Goal: Transaction & Acquisition: Purchase product/service

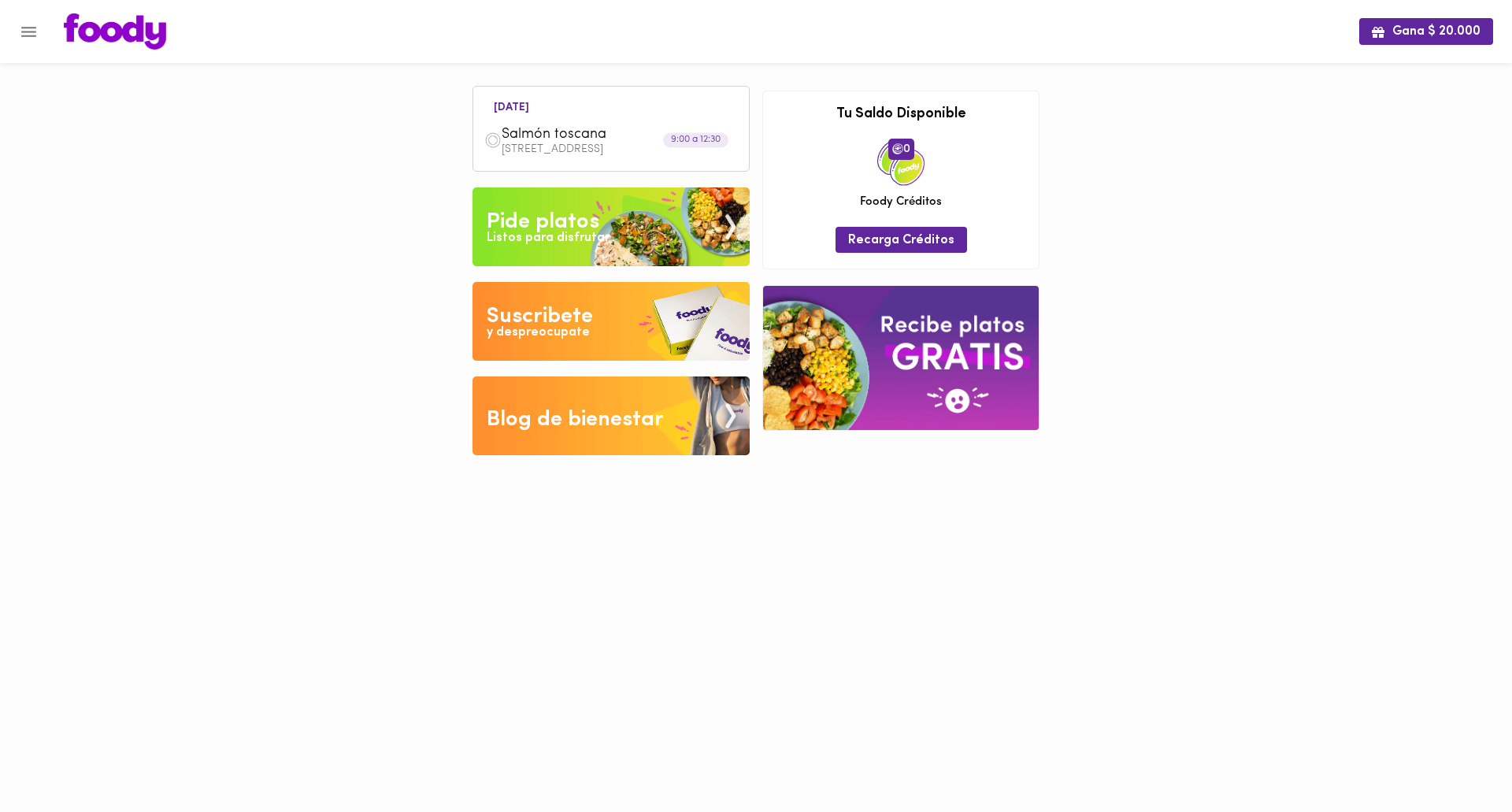
click at [566, 234] on div "Listos para disfrutar" at bounding box center [547, 238] width 123 height 18
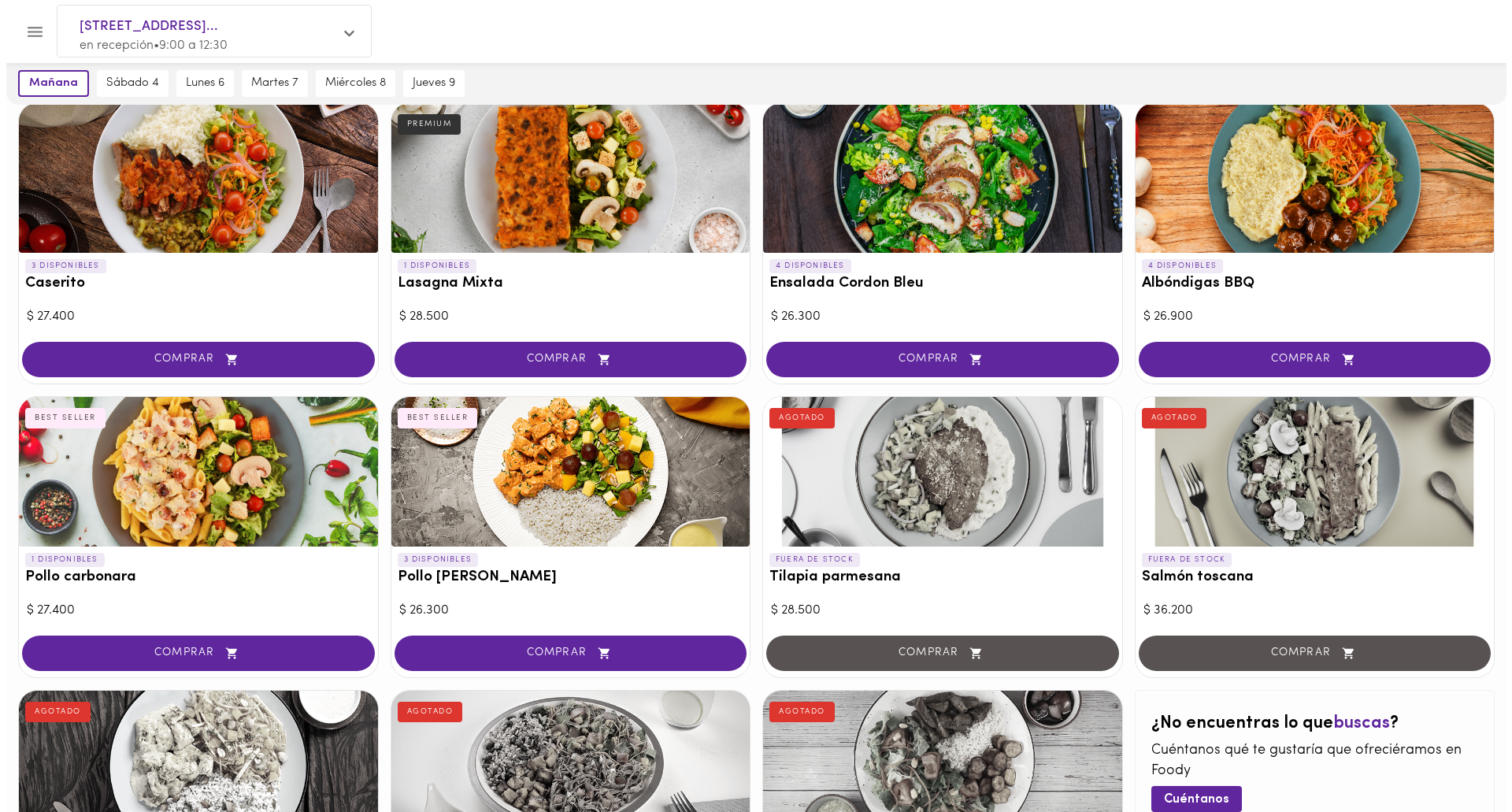
scroll to position [408, 0]
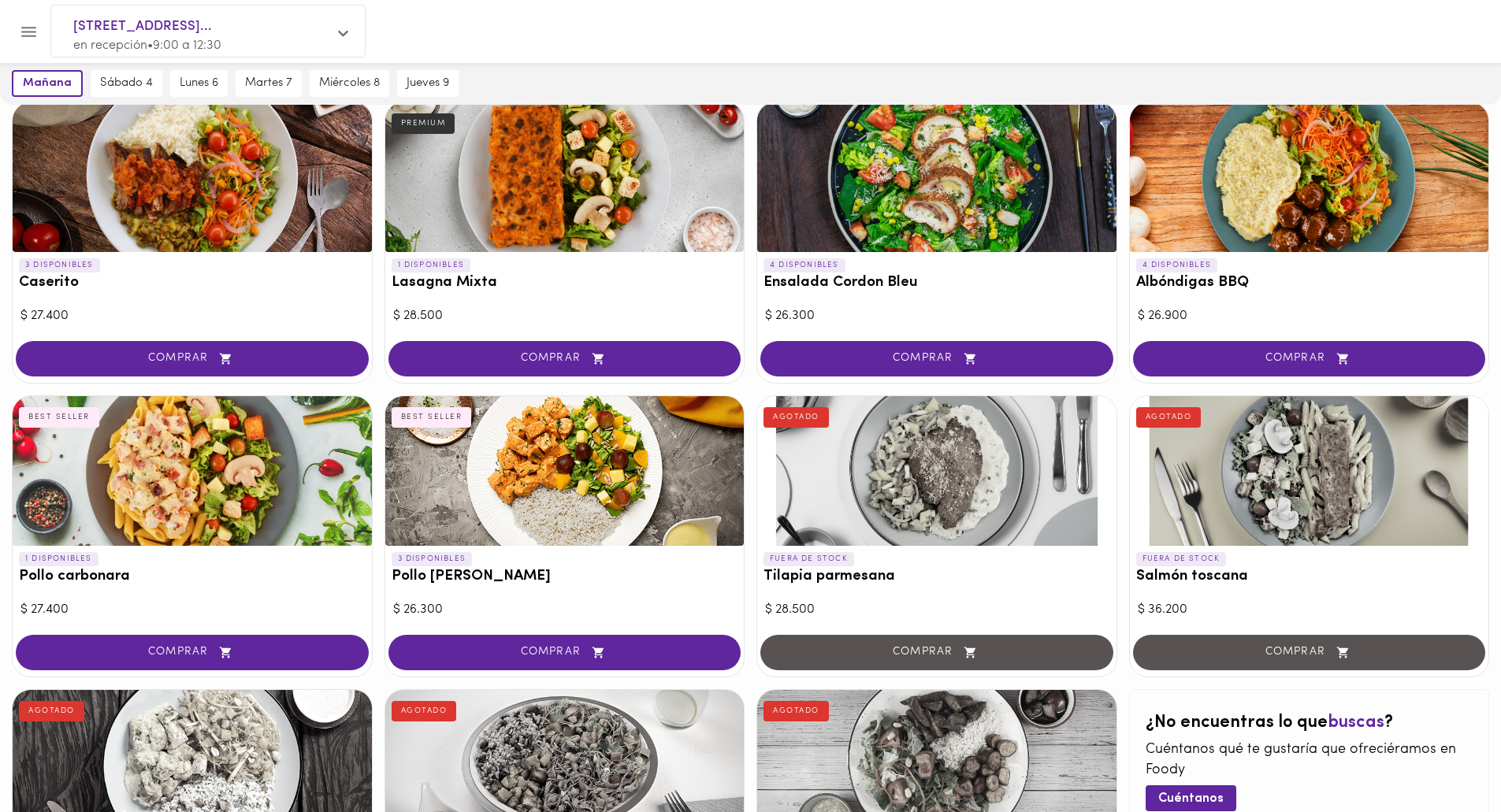
click at [195, 534] on div at bounding box center [192, 471] width 359 height 149
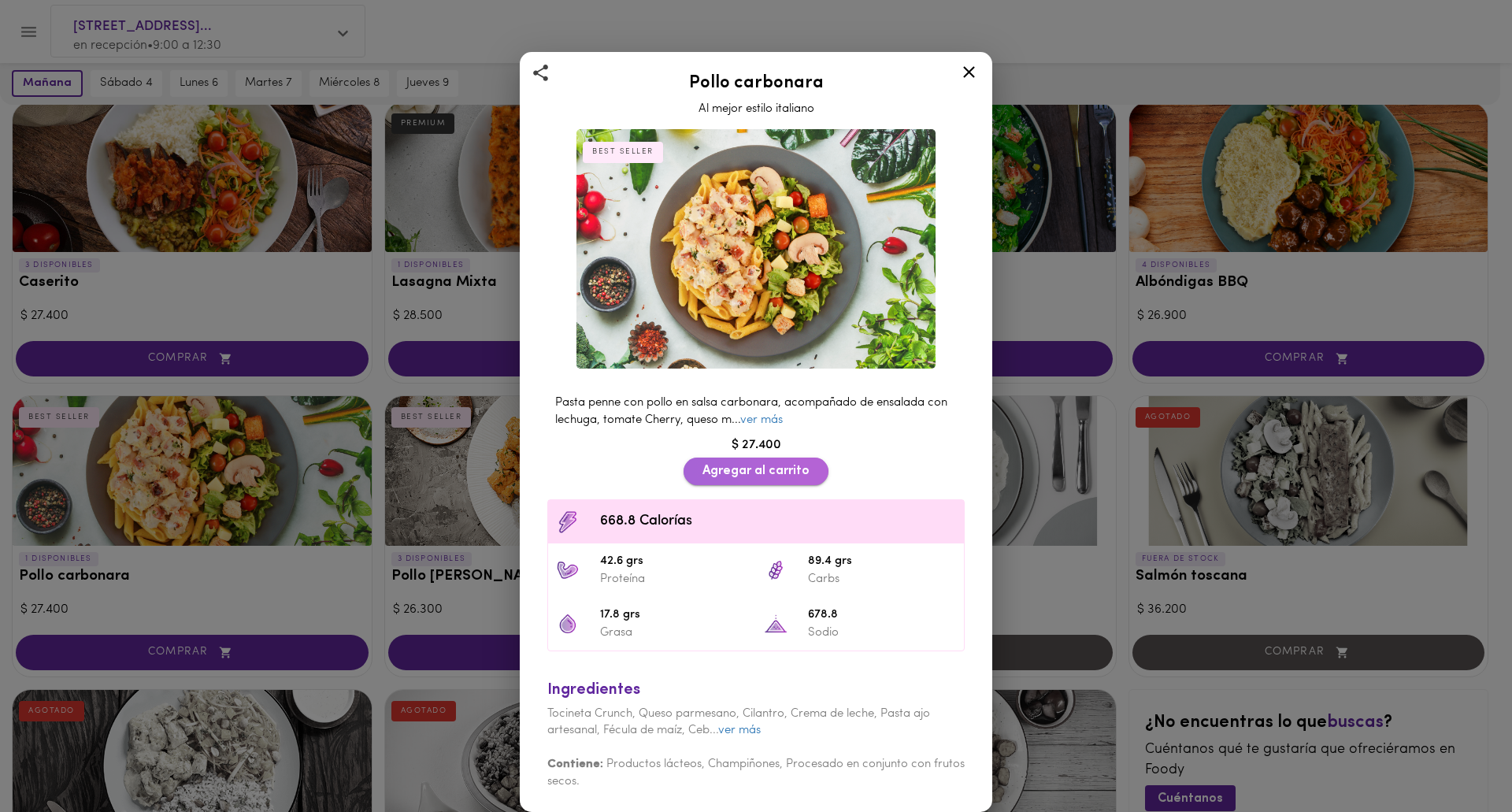
click at [742, 472] on span "Agregar al carrito" at bounding box center [755, 471] width 107 height 15
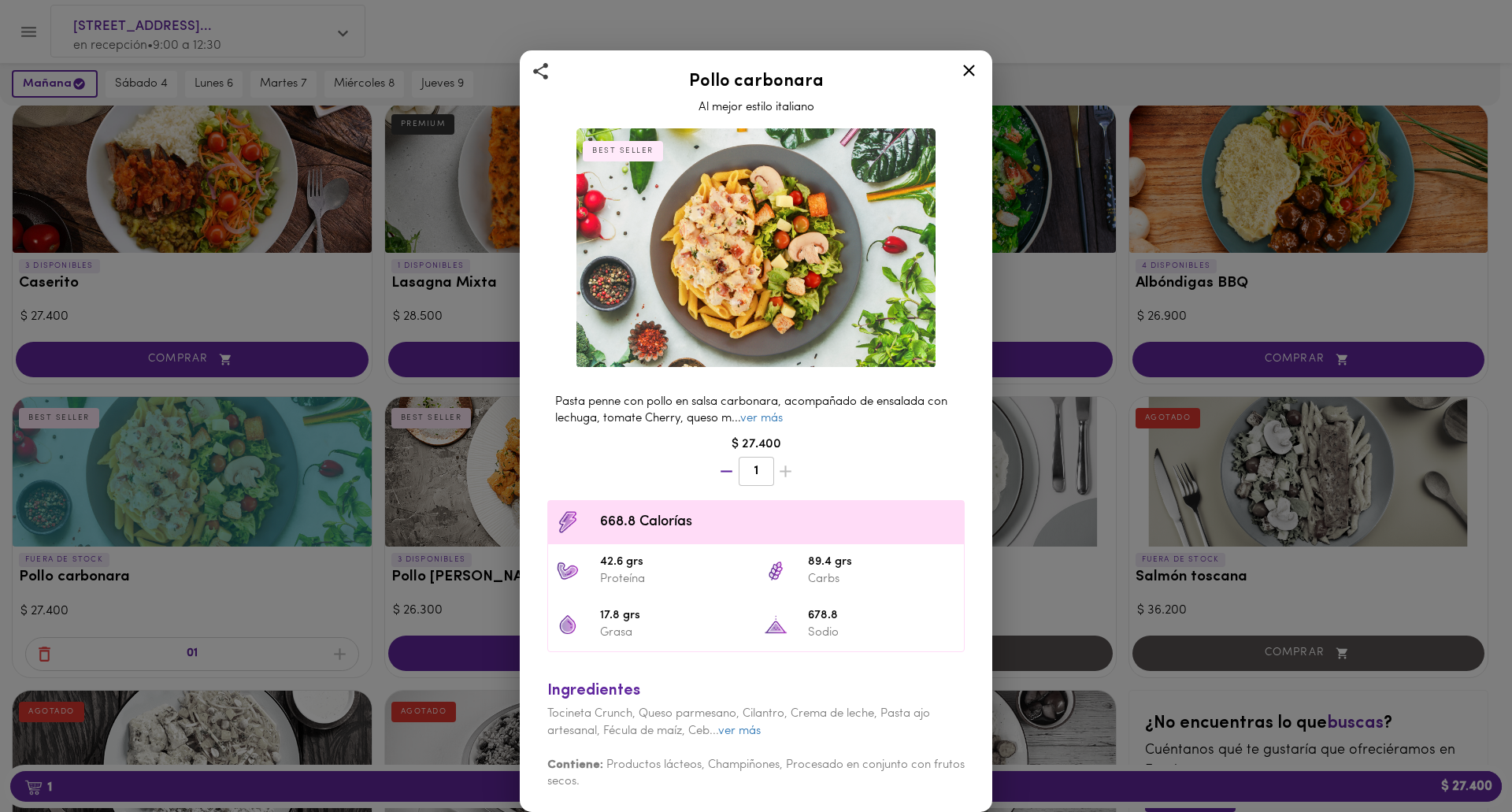
scroll to position [409, 0]
click at [971, 75] on icon at bounding box center [969, 71] width 19 height 19
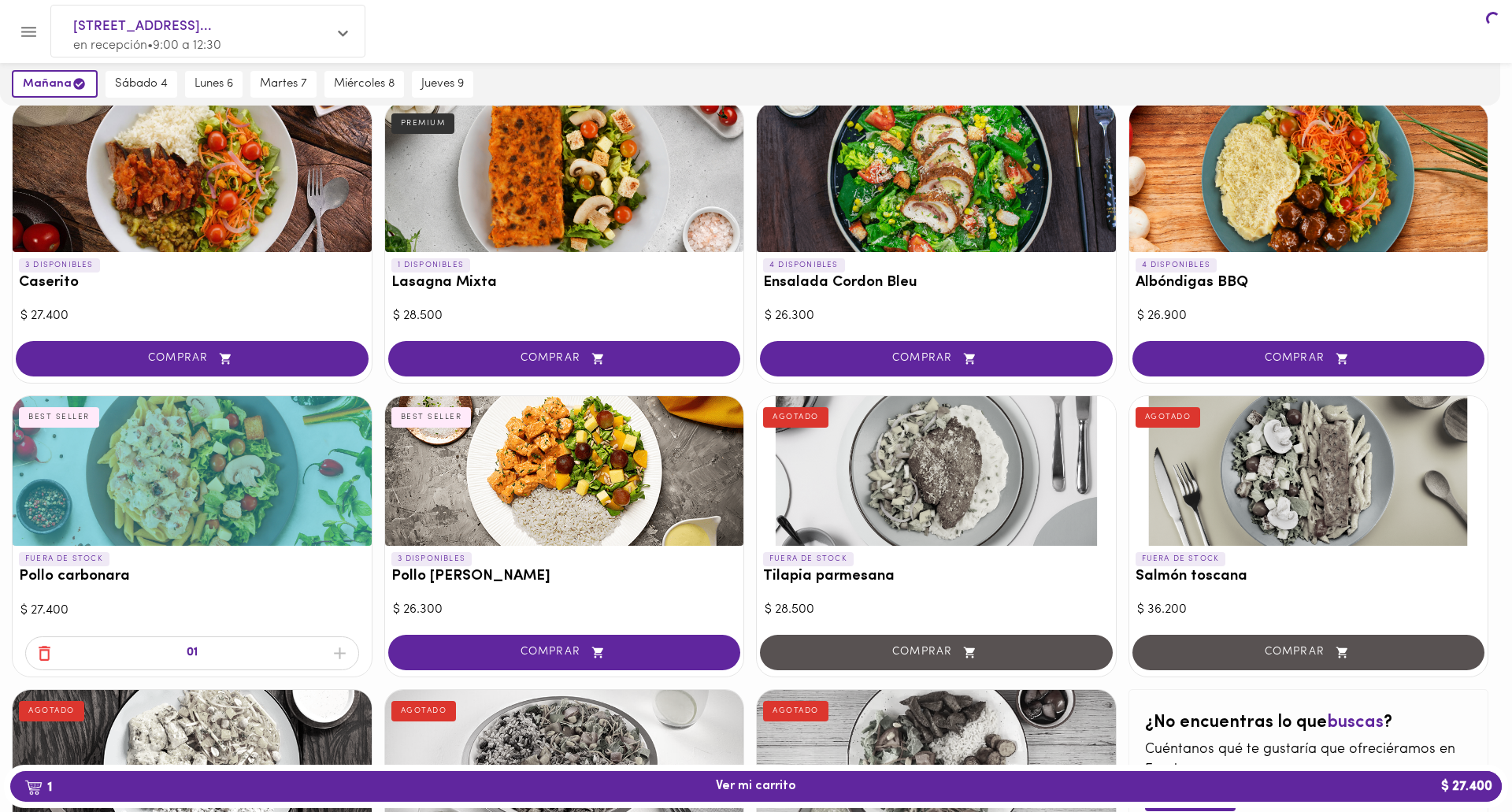
scroll to position [408, 0]
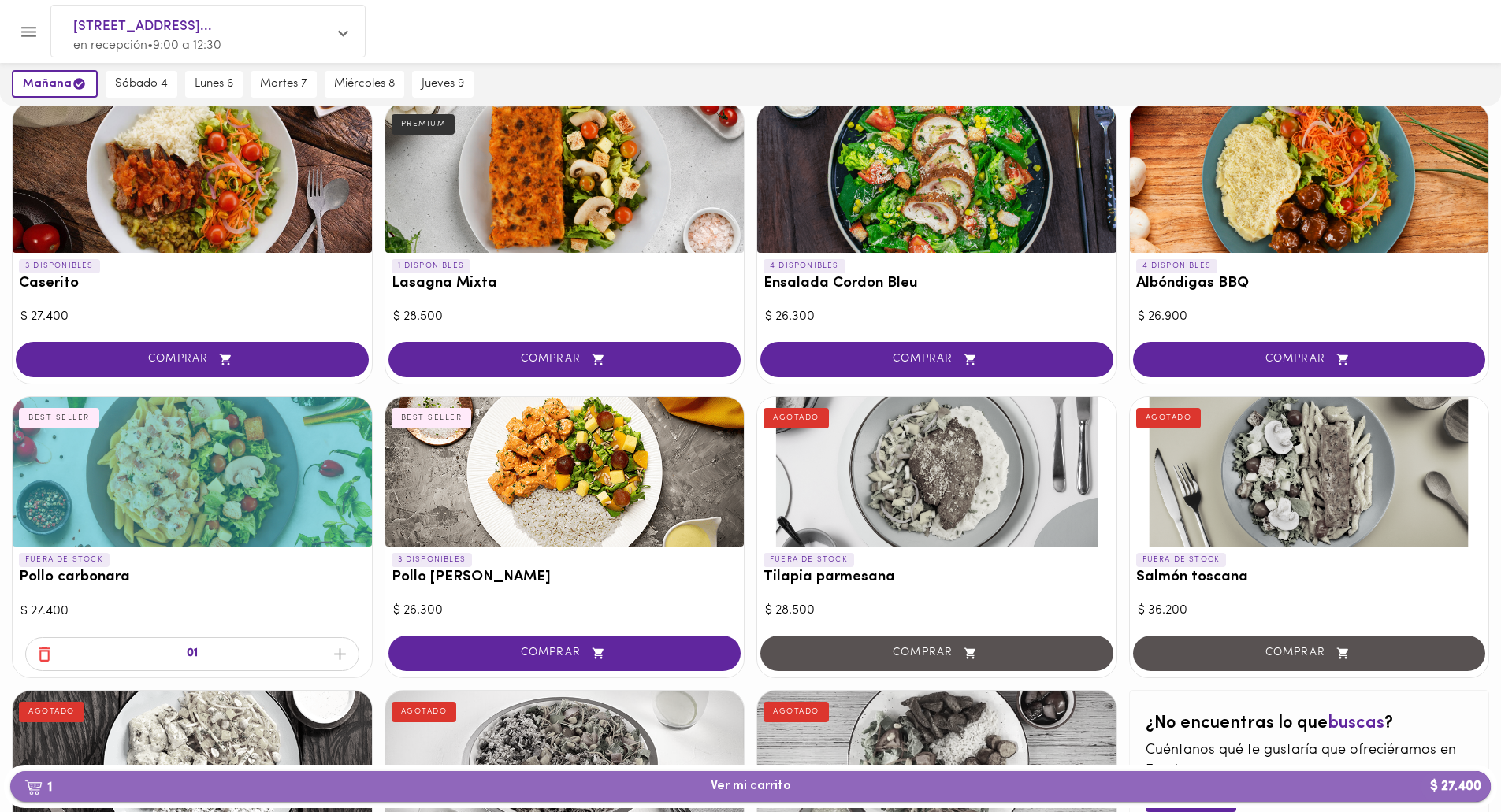
click at [647, 792] on span "1 Ver mi carrito $ 27.400" at bounding box center [750, 786] width 1455 height 15
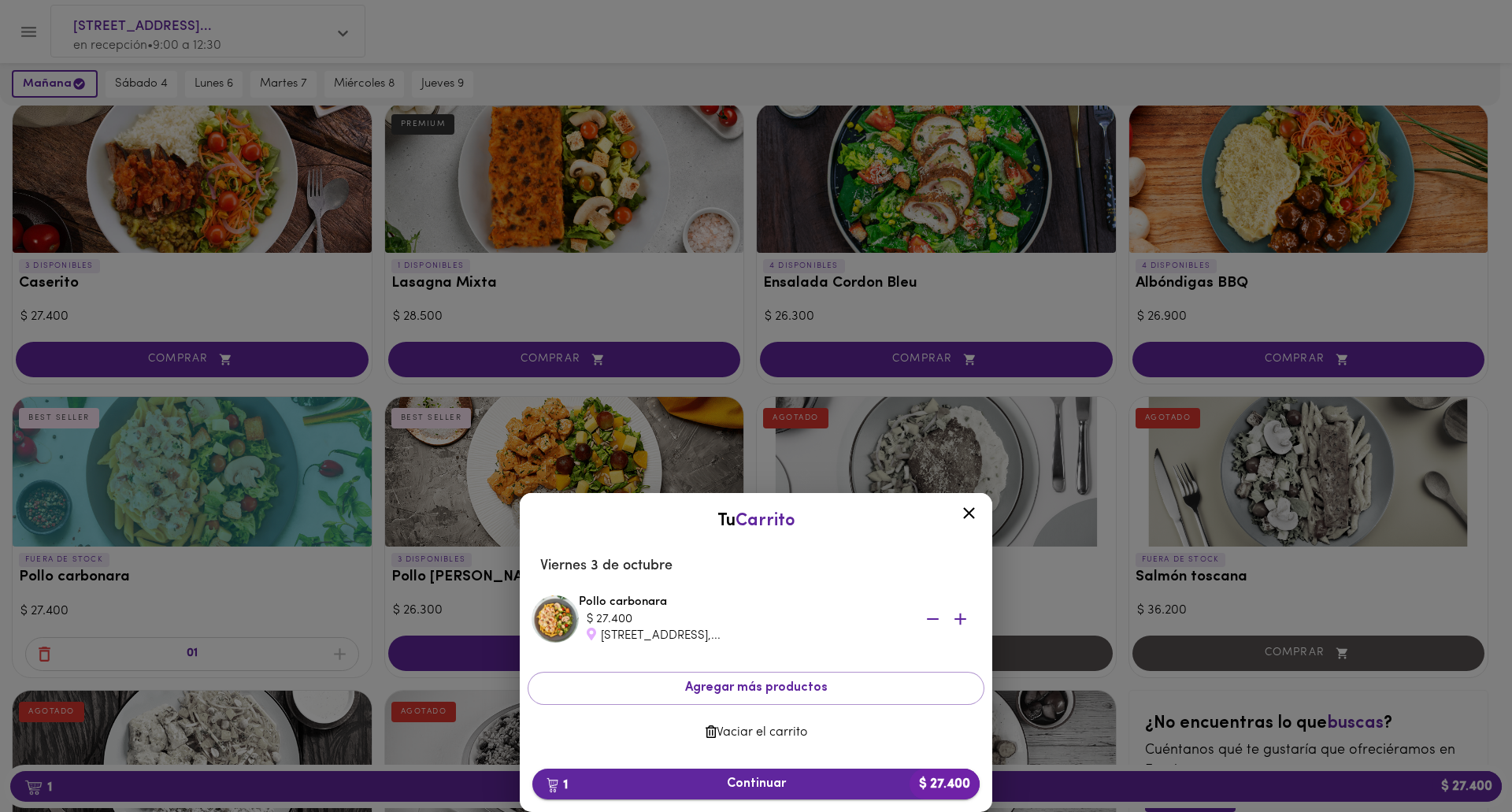
click at [750, 777] on span "1 Continuar $ 27.400" at bounding box center [755, 784] width 422 height 15
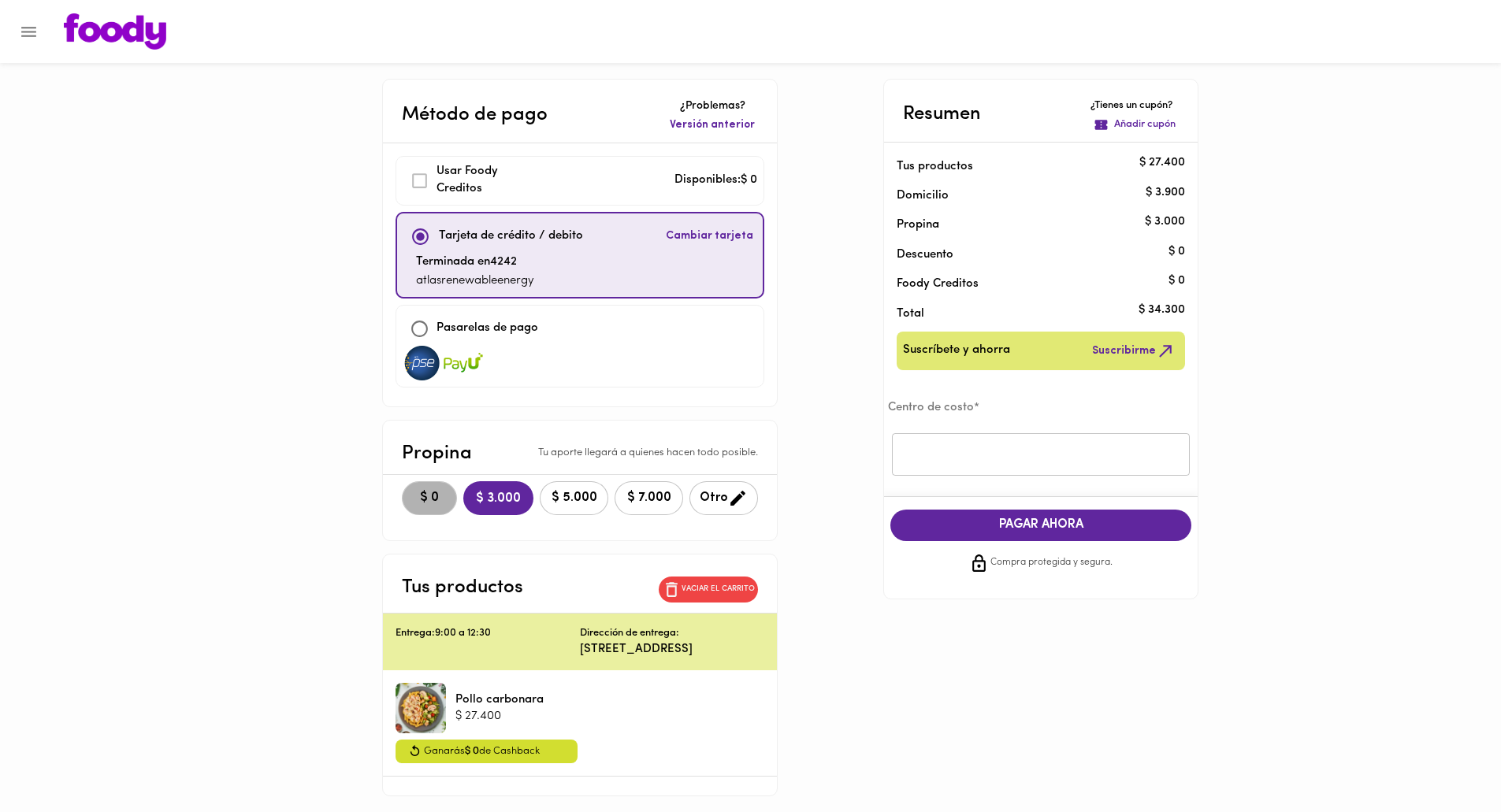
click at [402, 508] on button "$ 0" at bounding box center [429, 498] width 55 height 34
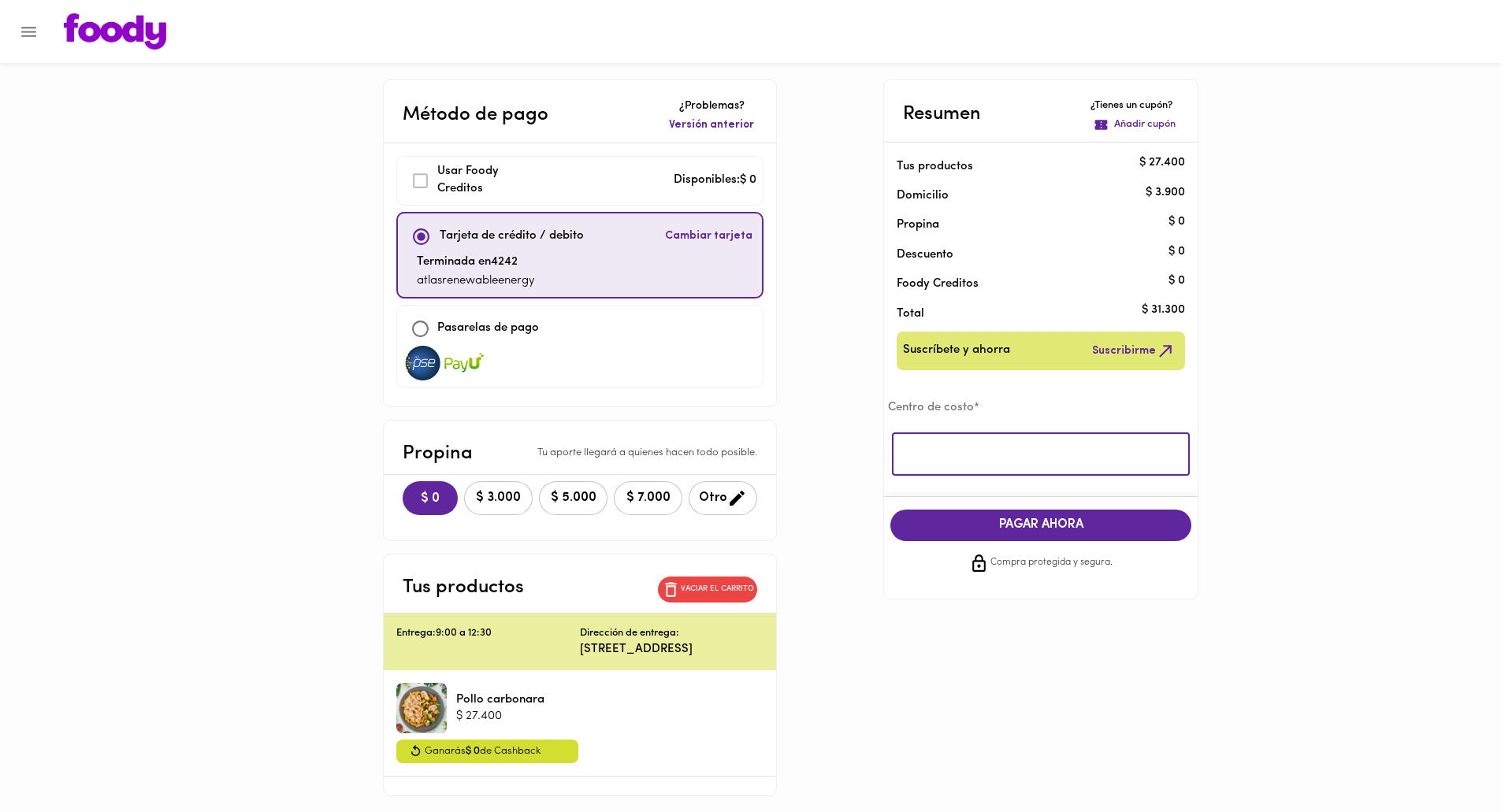
click at [1018, 453] on input "text" at bounding box center [1040, 455] width 298 height 43
type input "atlas"
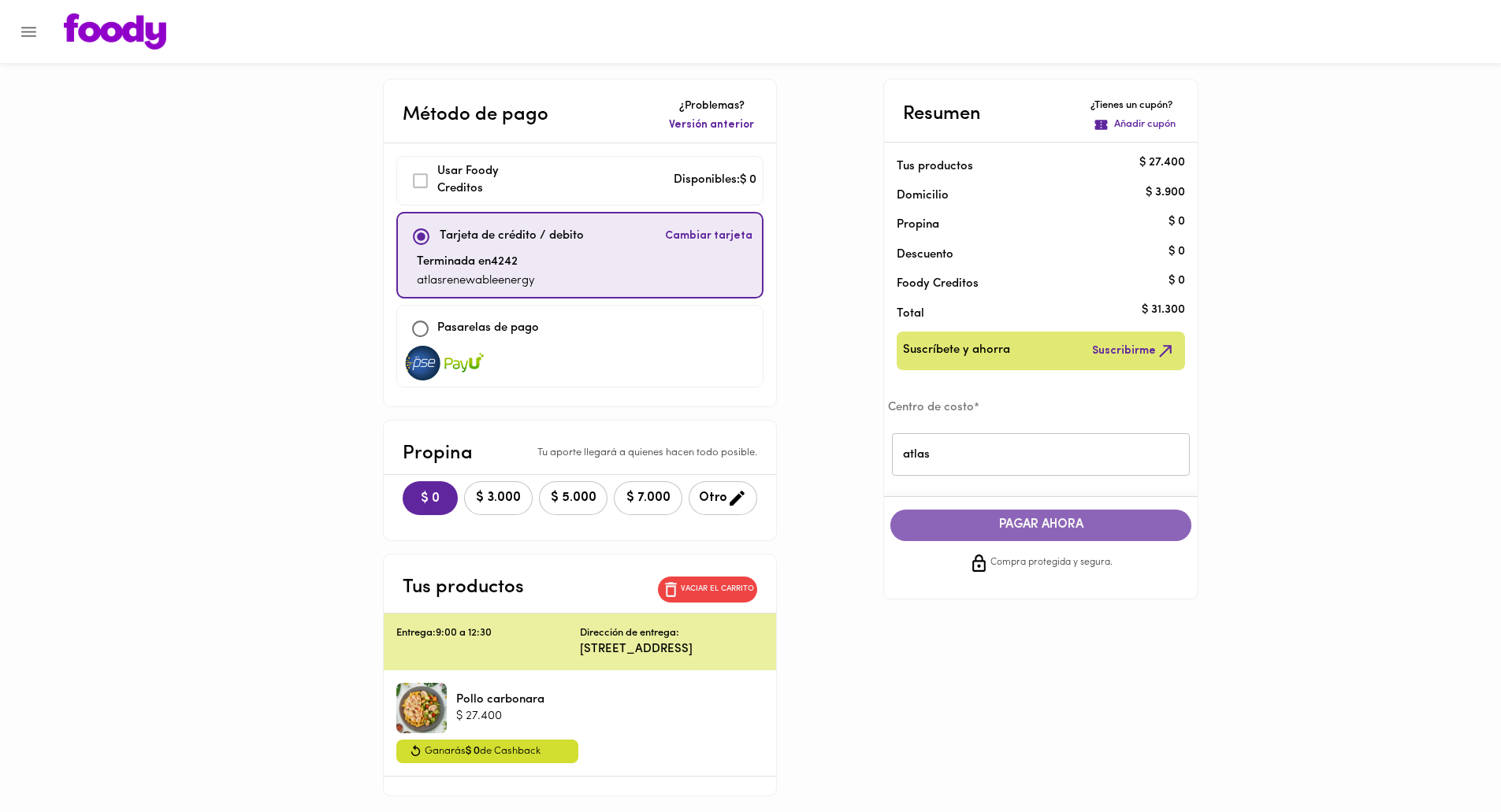
click at [1029, 532] on span "PAGAR AHORA" at bounding box center [1040, 525] width 270 height 15
